Goal: Task Accomplishment & Management: Use online tool/utility

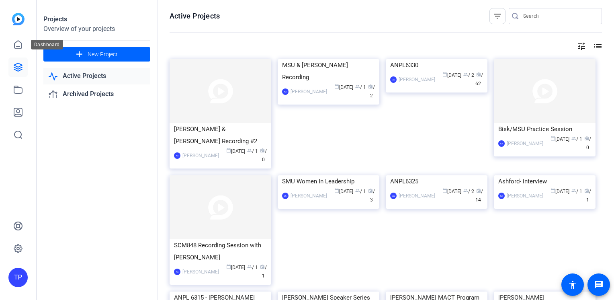
click at [16, 66] on icon at bounding box center [18, 67] width 8 height 8
click at [91, 54] on span "New Project" at bounding box center [103, 54] width 30 height 8
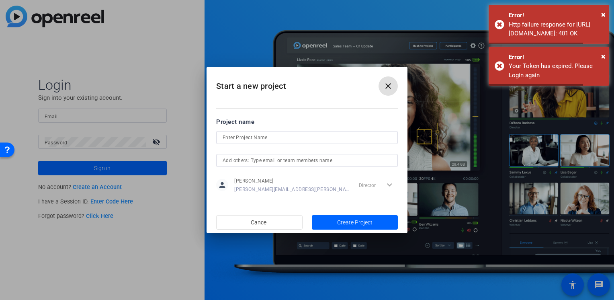
click at [385, 83] on mat-icon "close" at bounding box center [388, 86] width 10 height 10
type input "thomas-perez@bisk.com"
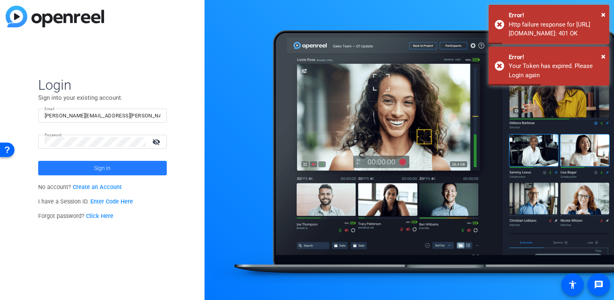
click at [103, 166] on span "Sign in" at bounding box center [102, 168] width 16 height 20
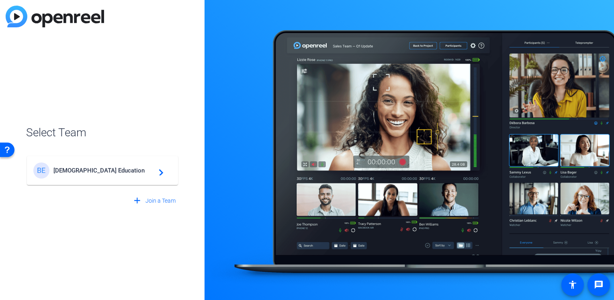
click at [90, 169] on span "Bisk Education" at bounding box center [103, 170] width 100 height 7
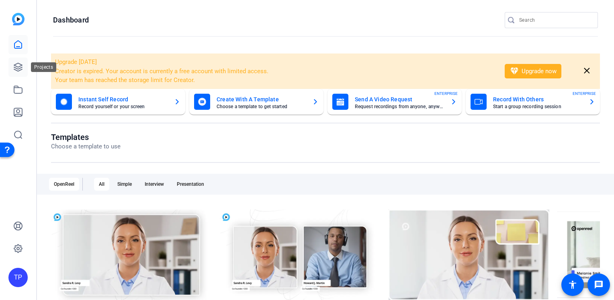
click at [13, 70] on icon at bounding box center [18, 67] width 10 height 10
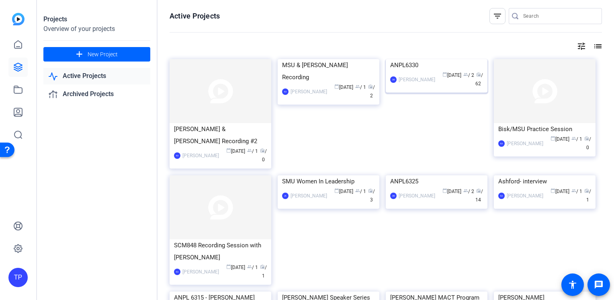
click at [455, 59] on img at bounding box center [437, 59] width 102 height 0
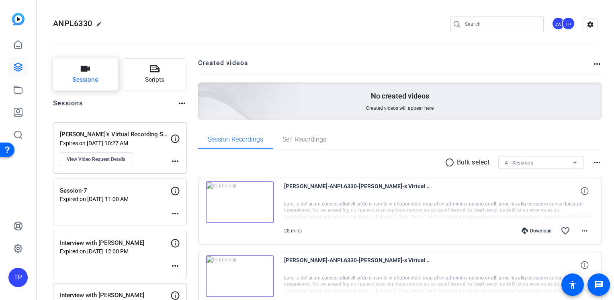
click at [87, 65] on icon "button" at bounding box center [85, 69] width 10 height 10
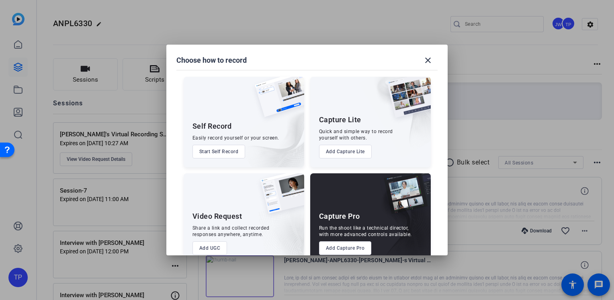
click at [351, 247] on button "Add Capture Pro" at bounding box center [345, 248] width 53 height 14
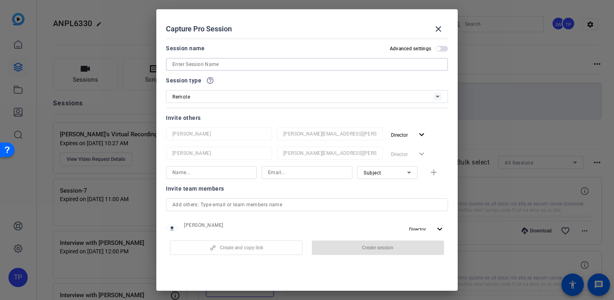
click at [195, 63] on input at bounding box center [306, 64] width 269 height 10
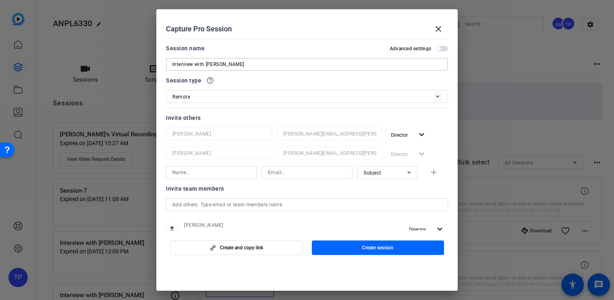
type input "Interview with [PERSON_NAME]"
click at [201, 96] on div "Remote" at bounding box center [302, 97] width 261 height 10
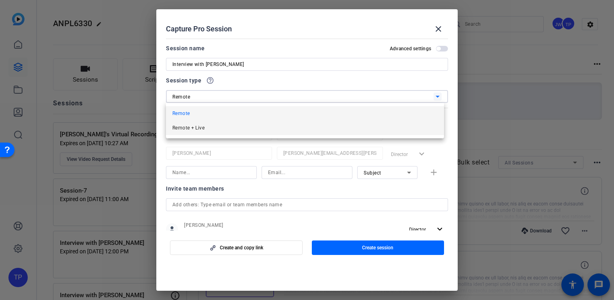
click at [199, 126] on span "Remote + Live" at bounding box center [188, 128] width 32 height 10
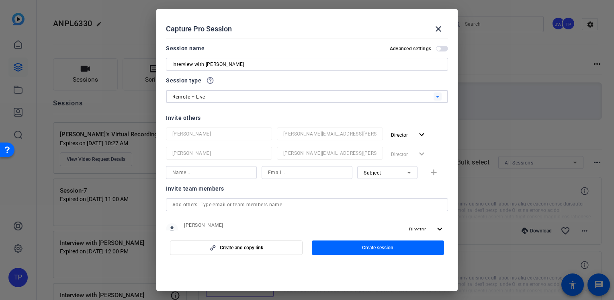
click at [222, 171] on input at bounding box center [211, 172] width 78 height 10
type input "Rachel"
click at [268, 167] on input at bounding box center [307, 172] width 78 height 10
type input "rcurrietriska@volnow.org"
click at [431, 175] on mat-icon "add" at bounding box center [433, 172] width 10 height 10
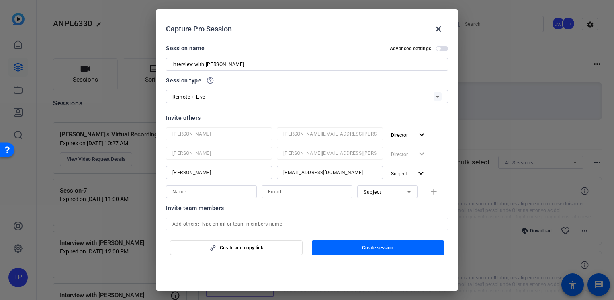
click at [194, 189] on input at bounding box center [211, 192] width 78 height 10
type input "Jessika"
click at [285, 196] on input at bounding box center [307, 192] width 78 height 10
paste input "jessika.zetterholm@parivedasolutions.com"
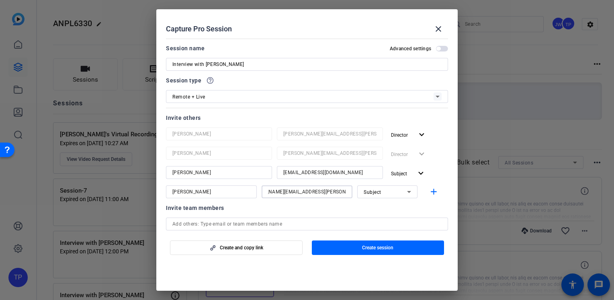
type input "jessika.zetterholm@parivedasolutions.com"
click at [385, 195] on div "Subject" at bounding box center [384, 192] width 43 height 10
click at [433, 195] on div at bounding box center [307, 150] width 614 height 300
click at [431, 195] on mat-icon "add" at bounding box center [433, 192] width 10 height 10
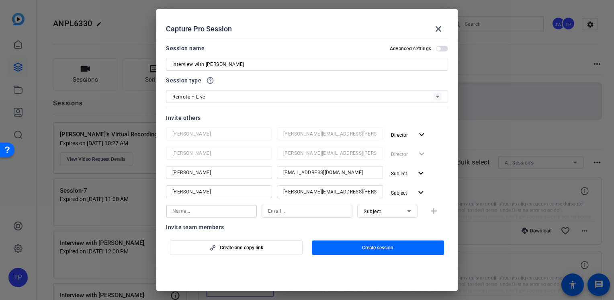
click at [226, 208] on input at bounding box center [211, 211] width 78 height 10
type input "a"
type input "Arlethea"
click at [270, 204] on div at bounding box center [307, 210] width 78 height 13
click at [269, 207] on input at bounding box center [307, 211] width 78 height 10
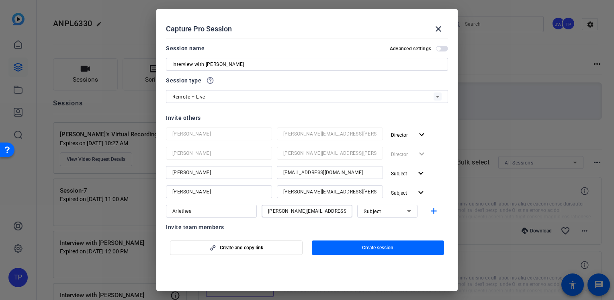
type input "arlethea-goden@bisk.com"
click at [367, 208] on div "Subject" at bounding box center [384, 211] width 43 height 10
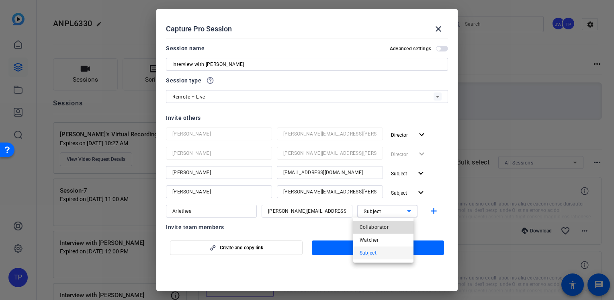
click at [371, 223] on span "Collaborator" at bounding box center [373, 227] width 29 height 10
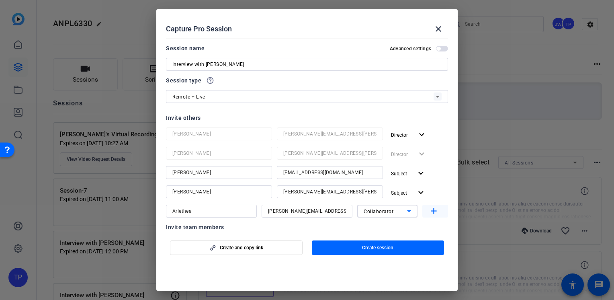
click at [435, 209] on span "button" at bounding box center [435, 210] width 26 height 19
click at [436, 50] on span "button" at bounding box center [438, 49] width 4 height 4
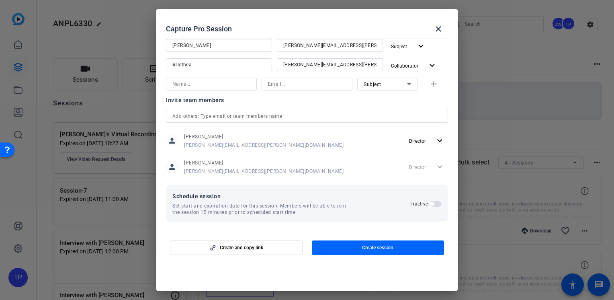
click at [430, 202] on span "button" at bounding box center [432, 204] width 4 height 4
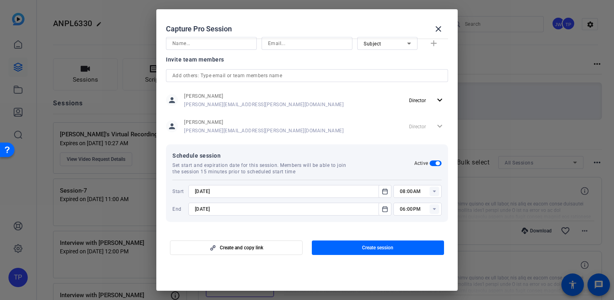
click at [417, 193] on input "08:00AM" at bounding box center [421, 191] width 42 height 10
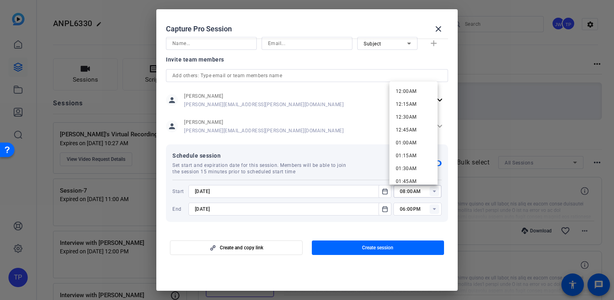
click at [400, 192] on input "08:00AM" at bounding box center [421, 191] width 42 height 10
drag, startPoint x: 408, startPoint y: 193, endPoint x: 403, endPoint y: 193, distance: 4.4
click at [403, 193] on input "11:00AM" at bounding box center [421, 191] width 42 height 10
type input "11:45AM"
drag, startPoint x: 199, startPoint y: 208, endPoint x: 193, endPoint y: 208, distance: 5.6
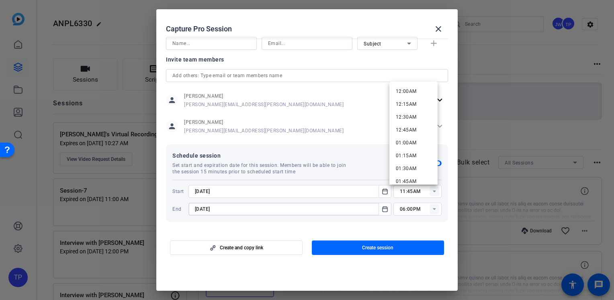
click at [193, 208] on div "10/3/2025" at bounding box center [289, 208] width 203 height 13
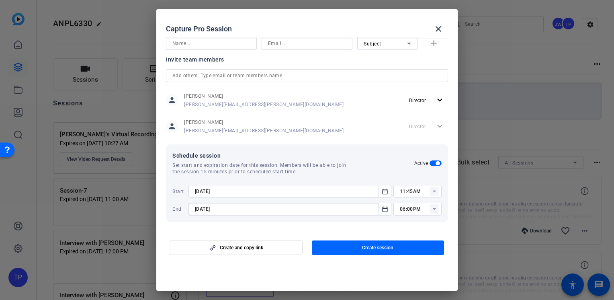
click at [200, 208] on input "10/3/2025" at bounding box center [286, 209] width 182 height 10
drag, startPoint x: 200, startPoint y: 208, endPoint x: 190, endPoint y: 208, distance: 10.8
click at [190, 208] on div "10/3/2025" at bounding box center [289, 208] width 203 height 13
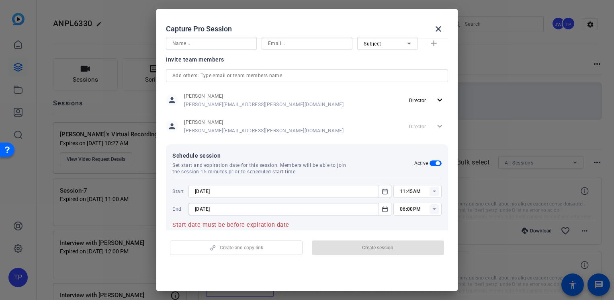
click at [200, 208] on input "9/3/2025" at bounding box center [286, 209] width 182 height 10
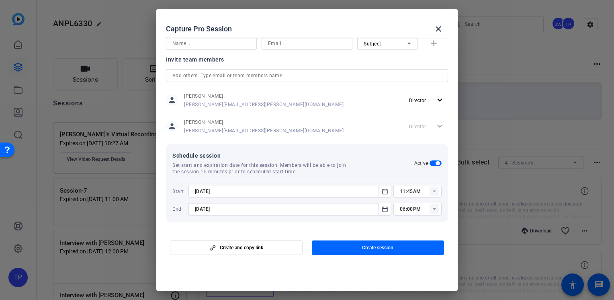
type input "9/26/2025"
click at [433, 208] on icon at bounding box center [434, 209] width 3 height 2
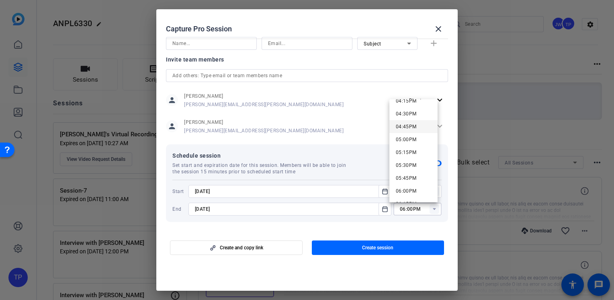
scroll to position [763, 0]
click at [412, 119] on span "03:00PM" at bounding box center [406, 117] width 21 height 6
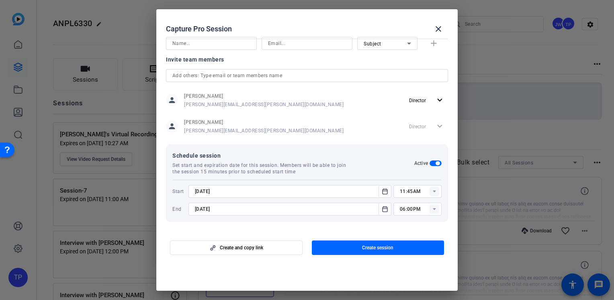
type input "03:00PM"
click at [365, 247] on span "Create session" at bounding box center [377, 247] width 31 height 6
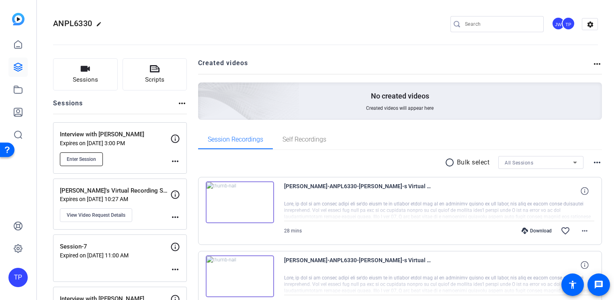
click at [87, 159] on span "Enter Session" at bounding box center [81, 159] width 29 height 6
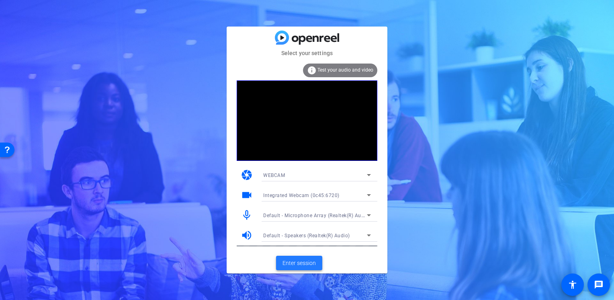
click at [302, 266] on span "Enter session" at bounding box center [298, 263] width 33 height 8
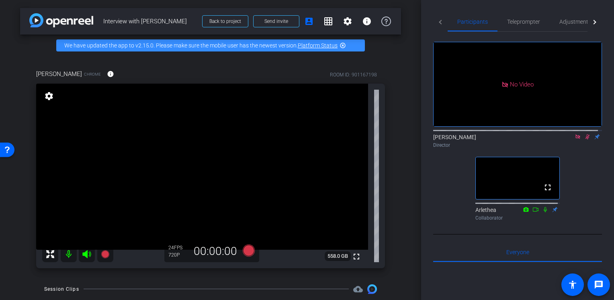
click at [584, 139] on icon at bounding box center [587, 137] width 6 height 6
click at [586, 139] on icon at bounding box center [587, 136] width 3 height 5
click at [585, 139] on icon at bounding box center [587, 136] width 4 height 5
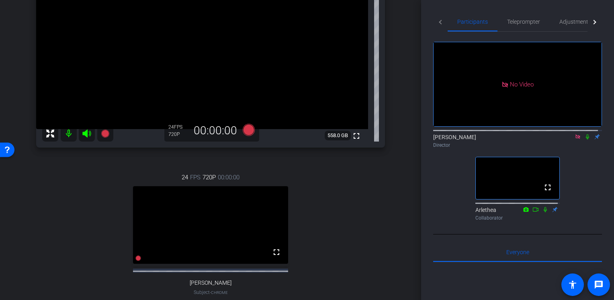
scroll to position [161, 0]
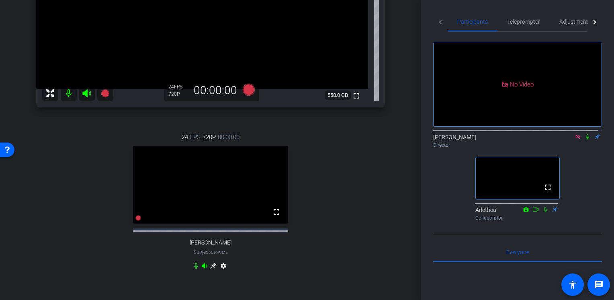
click at [225, 271] on mat-icon "settings" at bounding box center [223, 267] width 10 height 10
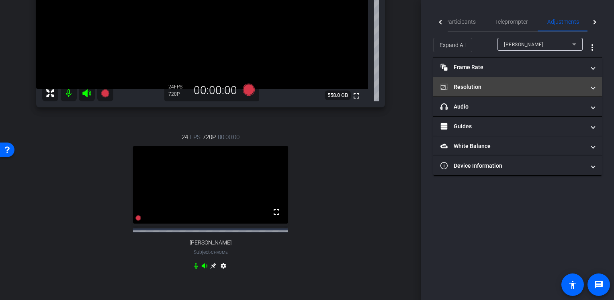
click at [470, 91] on mat-expansion-panel-header "Resolution" at bounding box center [517, 86] width 169 height 19
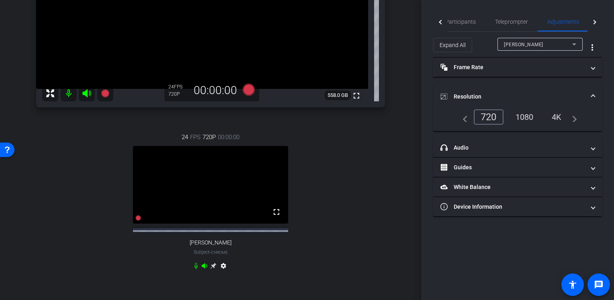
click at [352, 167] on div "24 FPS 720P 00:00:00 fullscreen Rachel Subject - Chrome settings" at bounding box center [210, 202] width 349 height 166
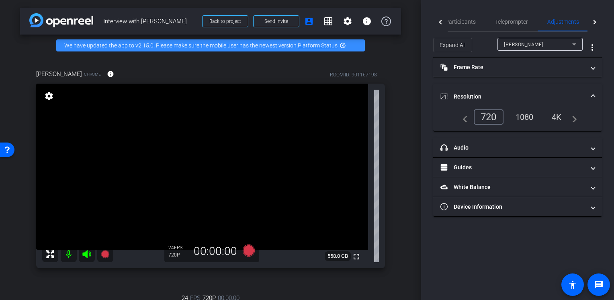
click at [45, 95] on mat-icon "settings" at bounding box center [48, 96] width 11 height 10
click at [45, 96] on mat-icon "settings" at bounding box center [48, 96] width 11 height 10
click at [359, 278] on div "Jessika Chrome info ROOM ID: 901167198 fullscreen settings 558.0 GB 24 FPS 720P…" at bounding box center [210, 255] width 381 height 398
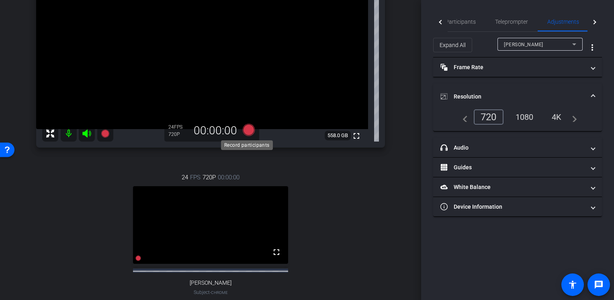
click at [247, 136] on icon at bounding box center [248, 129] width 19 height 14
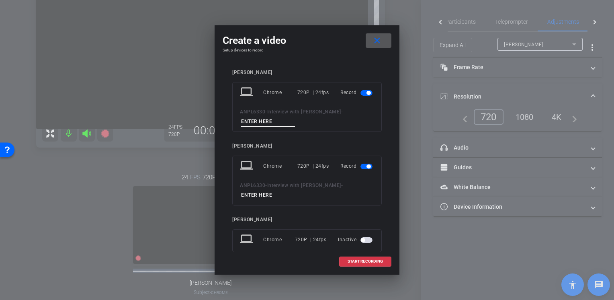
click at [273, 124] on input at bounding box center [268, 121] width 54 height 10
type input "t1"
click at [267, 198] on input at bounding box center [268, 195] width 54 height 10
type input "t2"
click at [356, 259] on span "START RECORDING" at bounding box center [364, 261] width 35 height 4
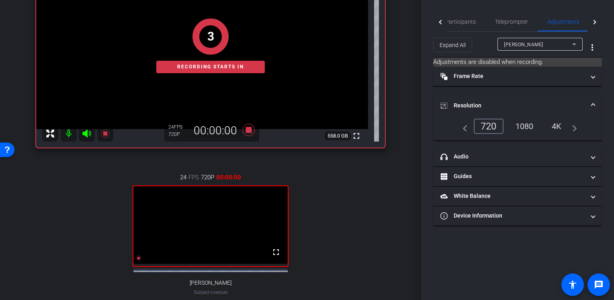
scroll to position [201, 0]
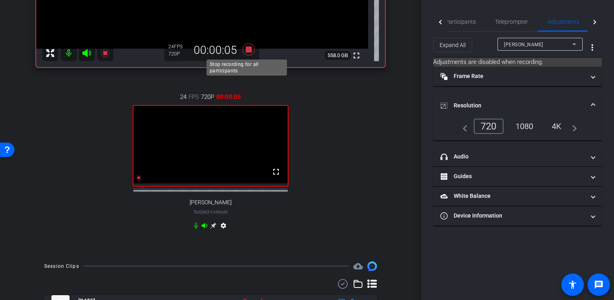
click at [246, 51] on icon at bounding box center [249, 49] width 12 height 12
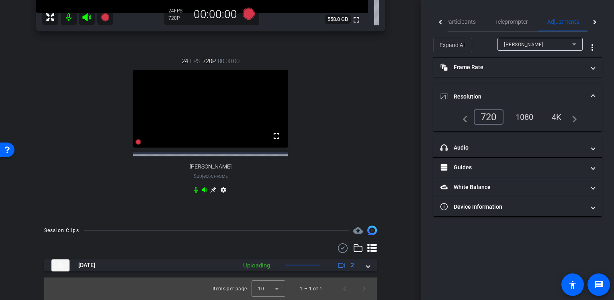
scroll to position [243, 0]
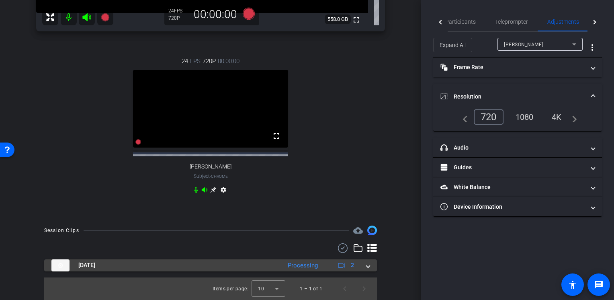
click at [366, 265] on span at bounding box center [367, 265] width 3 height 8
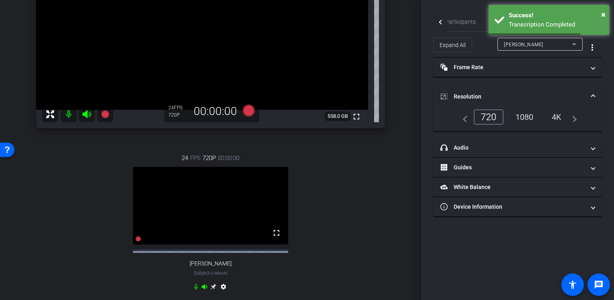
scroll to position [59, 0]
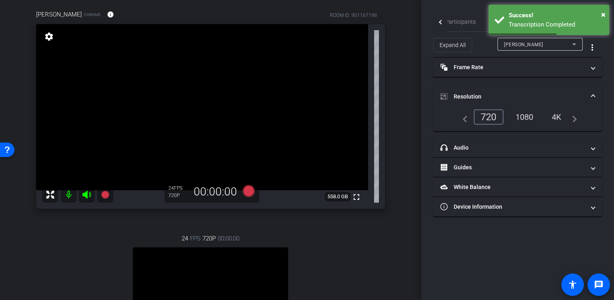
click at [47, 39] on mat-icon "settings" at bounding box center [48, 37] width 11 height 10
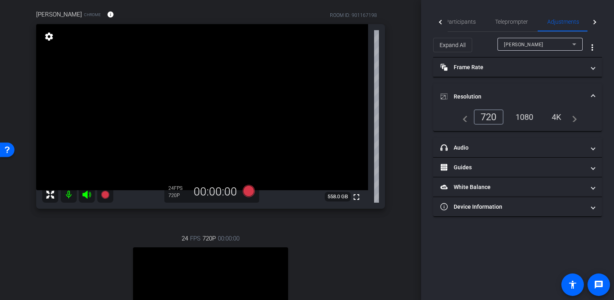
click at [45, 38] on mat-icon "settings" at bounding box center [48, 37] width 11 height 10
click at [46, 39] on mat-icon "settings" at bounding box center [48, 37] width 11 height 10
click at [480, 119] on div "720" at bounding box center [488, 116] width 30 height 15
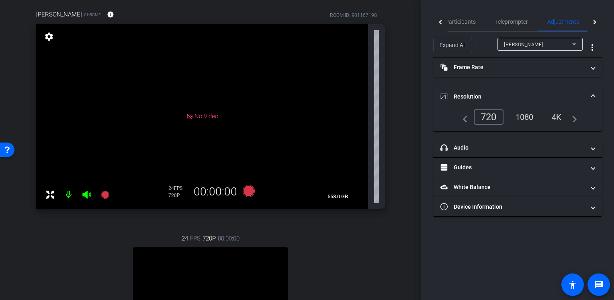
click at [489, 118] on div "720" at bounding box center [488, 116] width 30 height 15
click at [337, 248] on div "24 FPS 720P 00:00:00 fullscreen Rachel Subject - Chrome settings" at bounding box center [210, 303] width 349 height 166
click at [251, 271] on video at bounding box center [210, 286] width 155 height 78
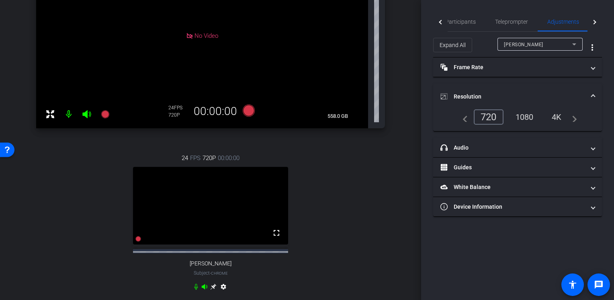
click at [222, 293] on mat-icon "settings" at bounding box center [223, 288] width 10 height 10
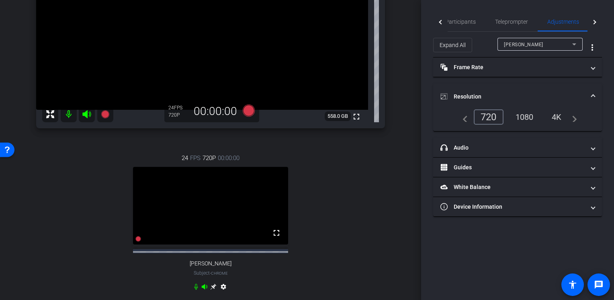
click at [481, 118] on div "720" at bounding box center [488, 116] width 30 height 15
click at [377, 213] on div "24 FPS 720P 00:00:00 No Video Rachel Subject - Chrome settings" at bounding box center [210, 223] width 349 height 166
click at [377, 213] on div "24 FPS 720P 00:00:00 fullscreen Rachel Subject - Chrome settings" at bounding box center [210, 223] width 349 height 166
click at [464, 27] on span "Participants" at bounding box center [460, 21] width 31 height 19
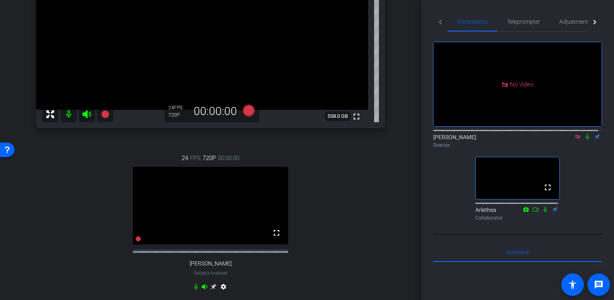
click at [584, 134] on icon at bounding box center [587, 137] width 6 height 6
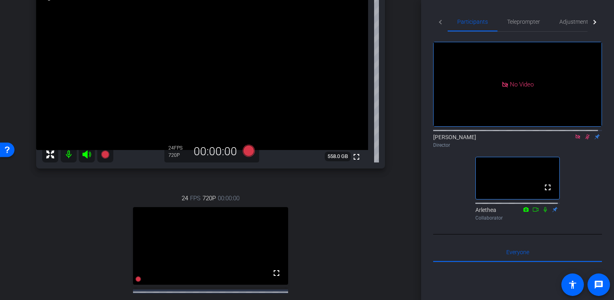
click at [585, 134] on icon at bounding box center [587, 136] width 4 height 5
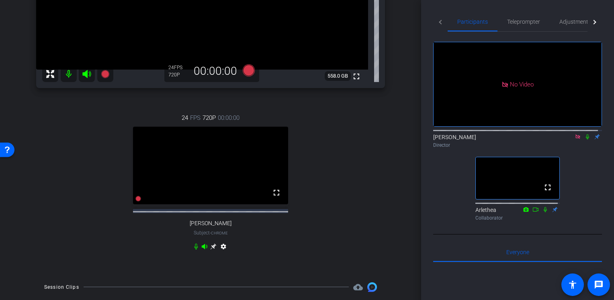
scroll to position [140, 0]
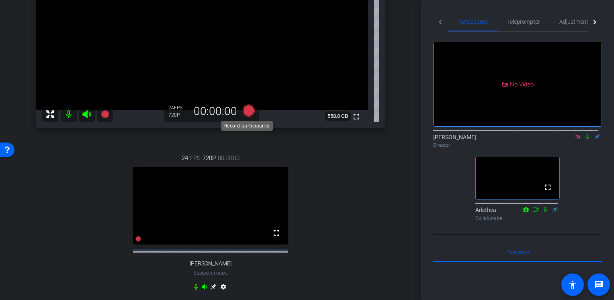
click at [247, 112] on icon at bounding box center [249, 110] width 12 height 12
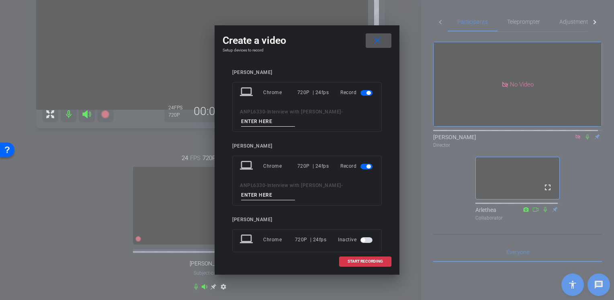
click at [276, 121] on input at bounding box center [268, 121] width 54 height 10
drag, startPoint x: 289, startPoint y: 121, endPoint x: 232, endPoint y: 120, distance: 57.4
click at [232, 120] on div "laptop Chrome 720P | 24fps Record ANPL6330 - Interview with Jessika - Interview…" at bounding box center [306, 107] width 149 height 50
type input "Interview-Jessika-1"
click at [265, 192] on input at bounding box center [268, 195] width 54 height 10
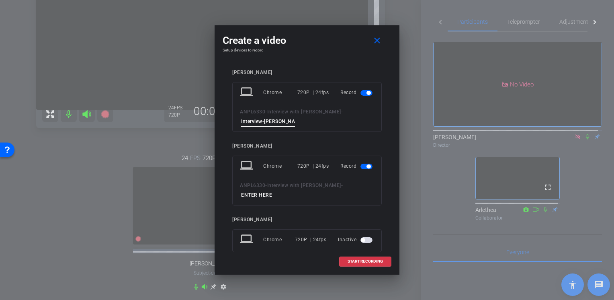
paste input "Interview-Jessika-1"
type input "Interview-Jessika-2"
click at [349, 262] on span "START RECORDING" at bounding box center [364, 261] width 35 height 4
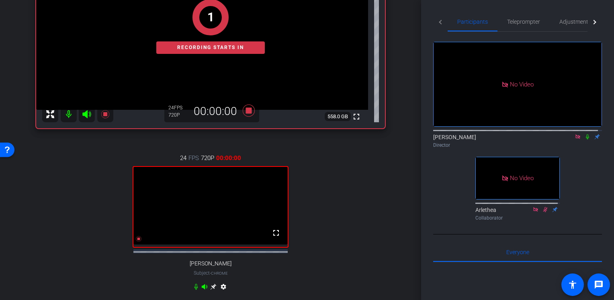
click at [584, 134] on icon at bounding box center [587, 137] width 6 height 6
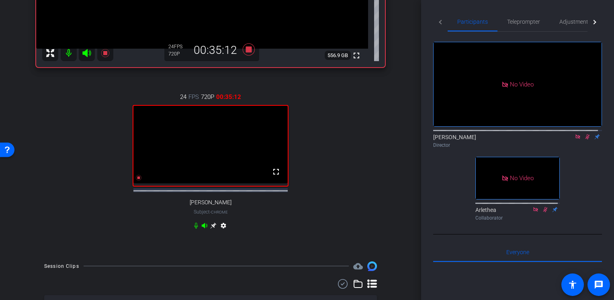
scroll to position [161, 0]
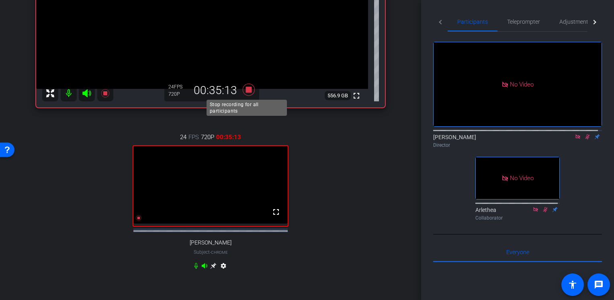
click at [245, 89] on icon at bounding box center [249, 90] width 12 height 12
click at [584, 134] on icon at bounding box center [587, 137] width 6 height 6
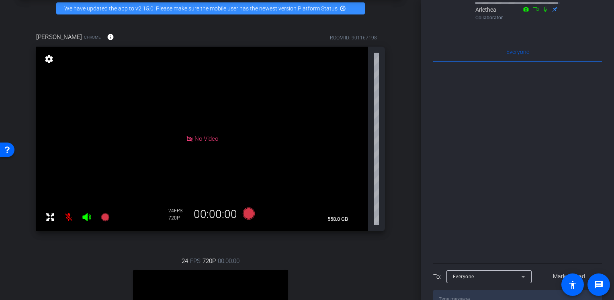
scroll to position [0, 0]
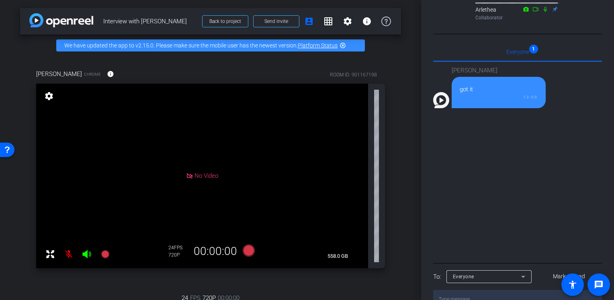
click at [481, 290] on textarea at bounding box center [517, 299] width 169 height 18
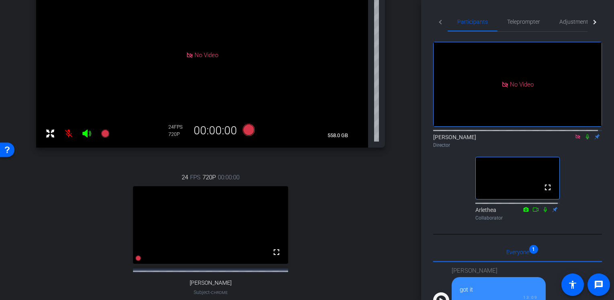
scroll to position [161, 0]
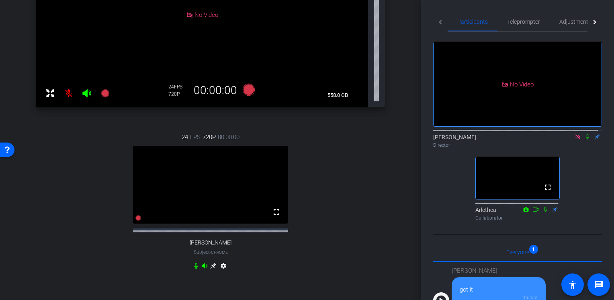
click at [586, 134] on icon at bounding box center [587, 136] width 3 height 5
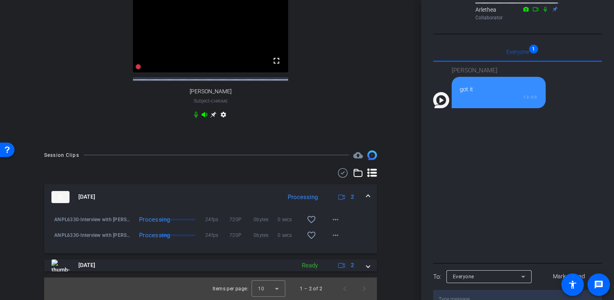
scroll to position [0, 0]
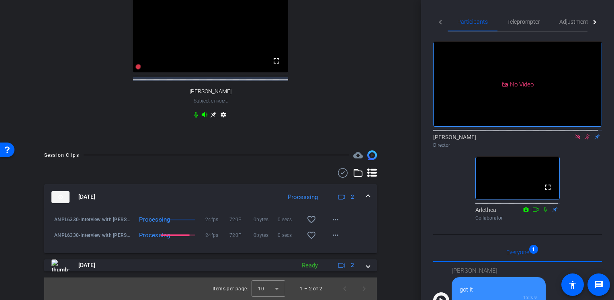
click at [582, 133] on mat-icon at bounding box center [587, 136] width 10 height 7
click at [584, 134] on icon at bounding box center [587, 137] width 6 height 6
click at [586, 134] on icon at bounding box center [587, 136] width 3 height 5
click at [584, 134] on icon at bounding box center [587, 137] width 6 height 6
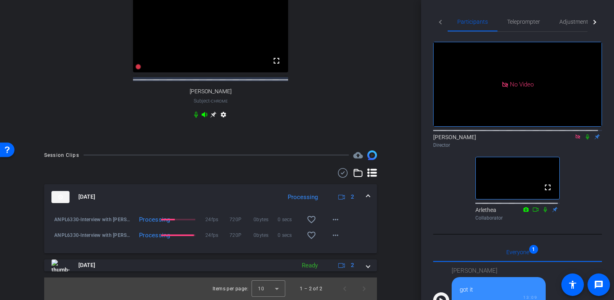
click at [582, 133] on mat-icon at bounding box center [587, 136] width 10 height 7
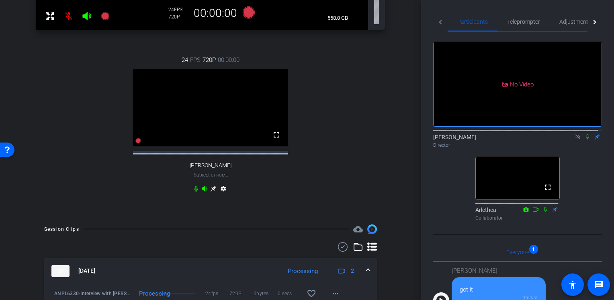
click at [584, 134] on icon at bounding box center [587, 137] width 6 height 6
click at [586, 134] on icon at bounding box center [587, 136] width 3 height 5
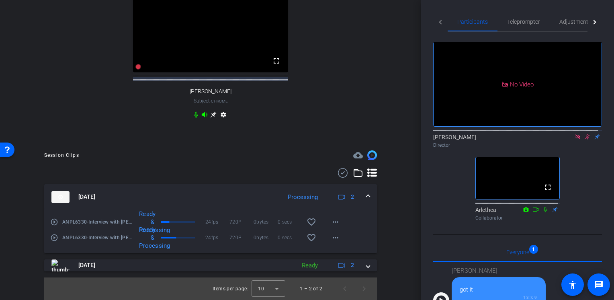
click at [584, 134] on icon at bounding box center [587, 137] width 6 height 6
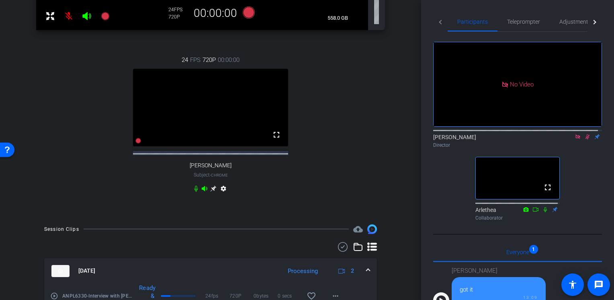
scroll to position [278, 0]
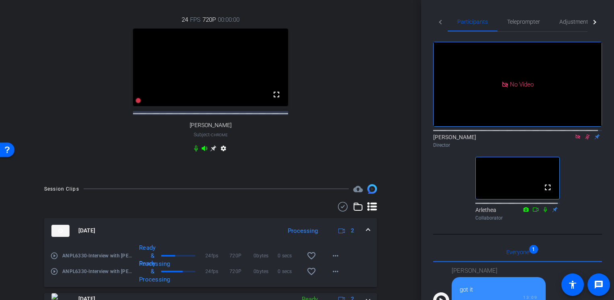
click at [584, 134] on icon at bounding box center [587, 137] width 6 height 6
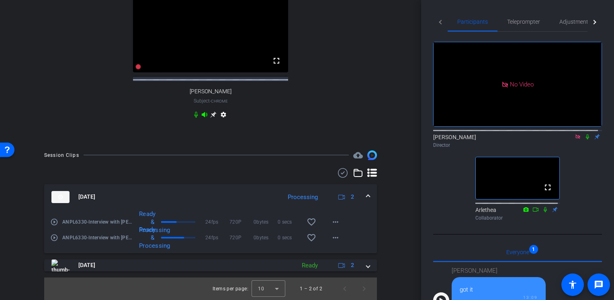
click at [584, 134] on icon at bounding box center [587, 137] width 6 height 6
click at [585, 133] on div "Tommy Perez Director" at bounding box center [517, 141] width 169 height 16
click at [584, 134] on icon at bounding box center [587, 137] width 6 height 6
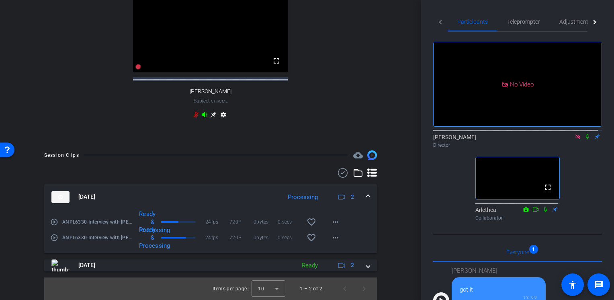
click at [584, 134] on icon at bounding box center [587, 137] width 6 height 6
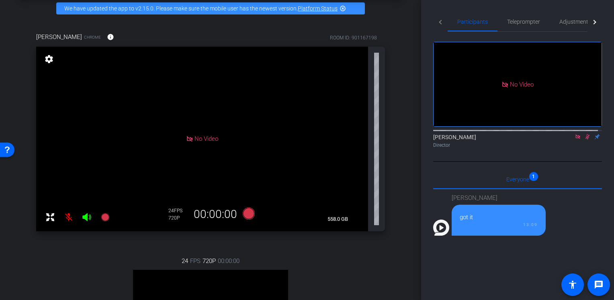
scroll to position [238, 0]
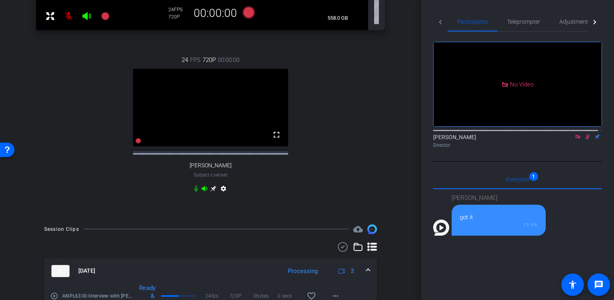
click at [586, 134] on icon at bounding box center [587, 137] width 6 height 6
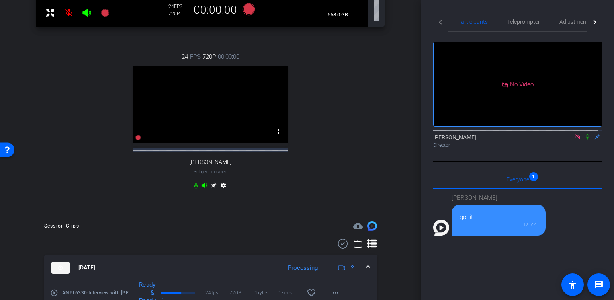
scroll to position [318, 0]
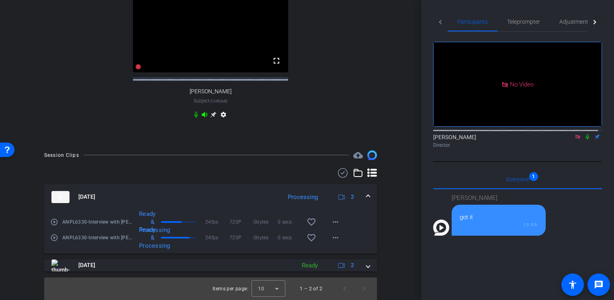
click at [586, 134] on icon at bounding box center [587, 136] width 3 height 5
click at [331, 239] on mat-icon "more_horiz" at bounding box center [336, 235] width 10 height 10
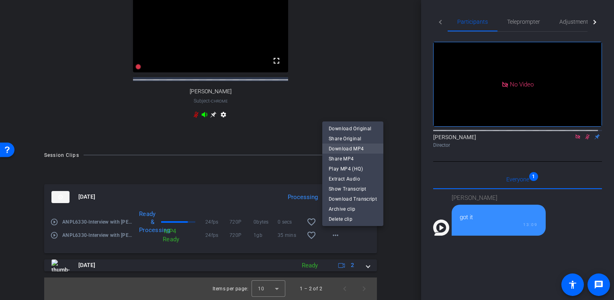
click at [360, 150] on span "Download MP4" at bounding box center [353, 148] width 48 height 10
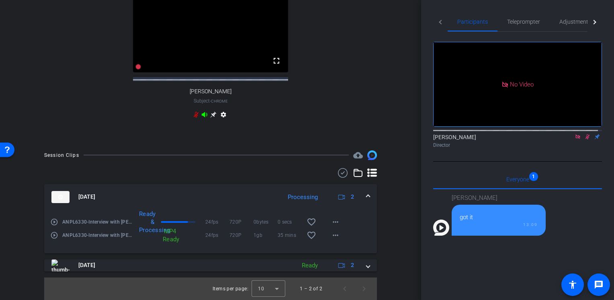
click at [396, 240] on div "Session Clips cloud_upload Sep 26, 2025 Processing 2 play_circle_outline ANPL63…" at bounding box center [210, 224] width 381 height 149
click at [397, 226] on div "arrow_back Interview with Jessika Back to project Send invite account_box grid_…" at bounding box center [210, 150] width 421 height 300
click at [334, 217] on mat-icon "more_horiz" at bounding box center [336, 219] width 10 height 10
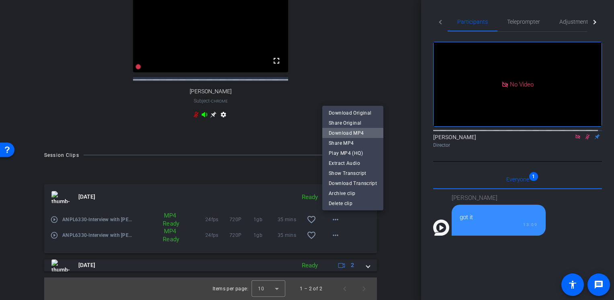
click at [359, 131] on span "Download MP4" at bounding box center [353, 133] width 48 height 10
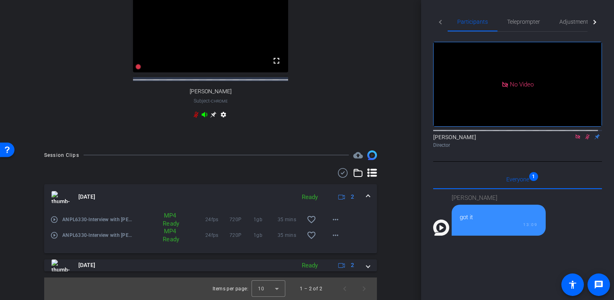
scroll to position [123, 0]
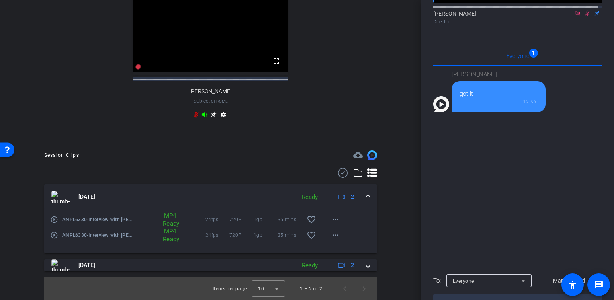
click at [510, 294] on textarea at bounding box center [517, 303] width 169 height 18
type textarea "OK - we're good!"
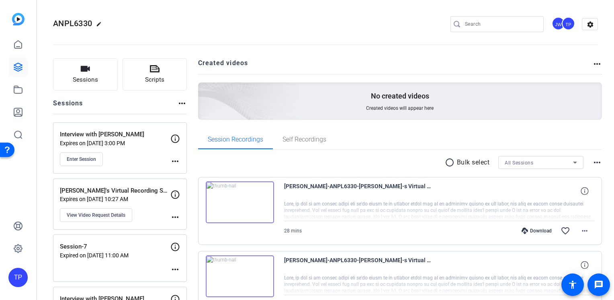
click at [23, 18] on img at bounding box center [18, 19] width 12 height 12
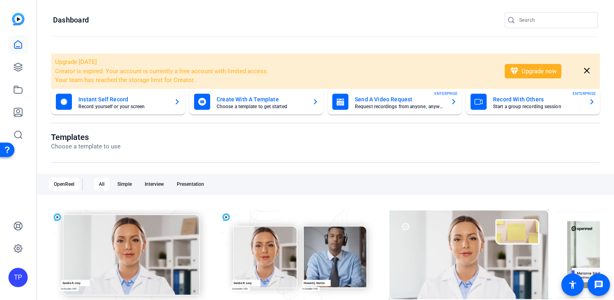
click at [22, 21] on img at bounding box center [18, 19] width 12 height 12
